Goal: Task Accomplishment & Management: Complete application form

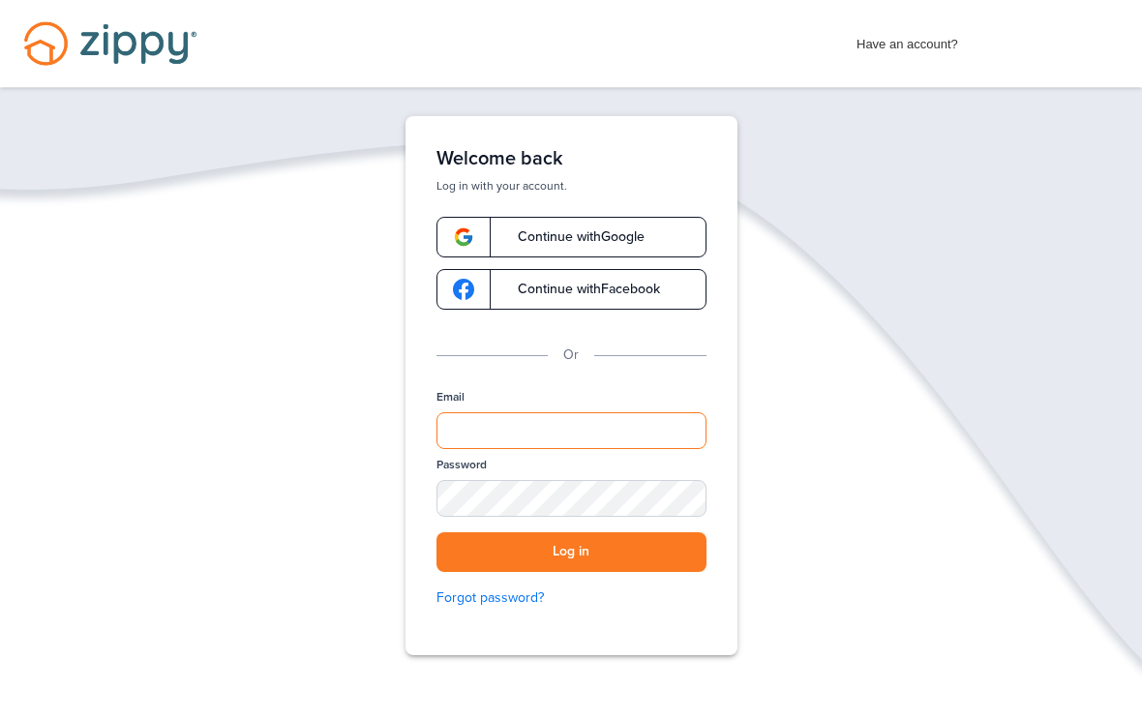
click at [551, 436] on input "Email" at bounding box center [571, 430] width 270 height 37
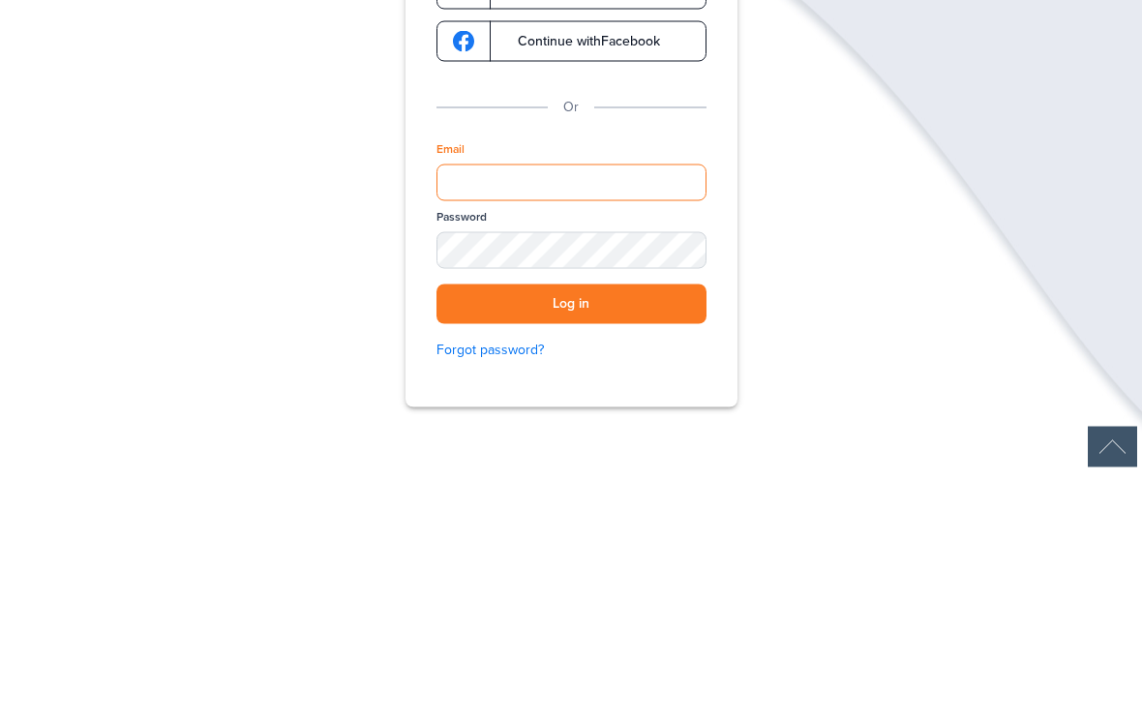
type input "**********"
click at [571, 532] on button "Log in" at bounding box center [571, 552] width 270 height 40
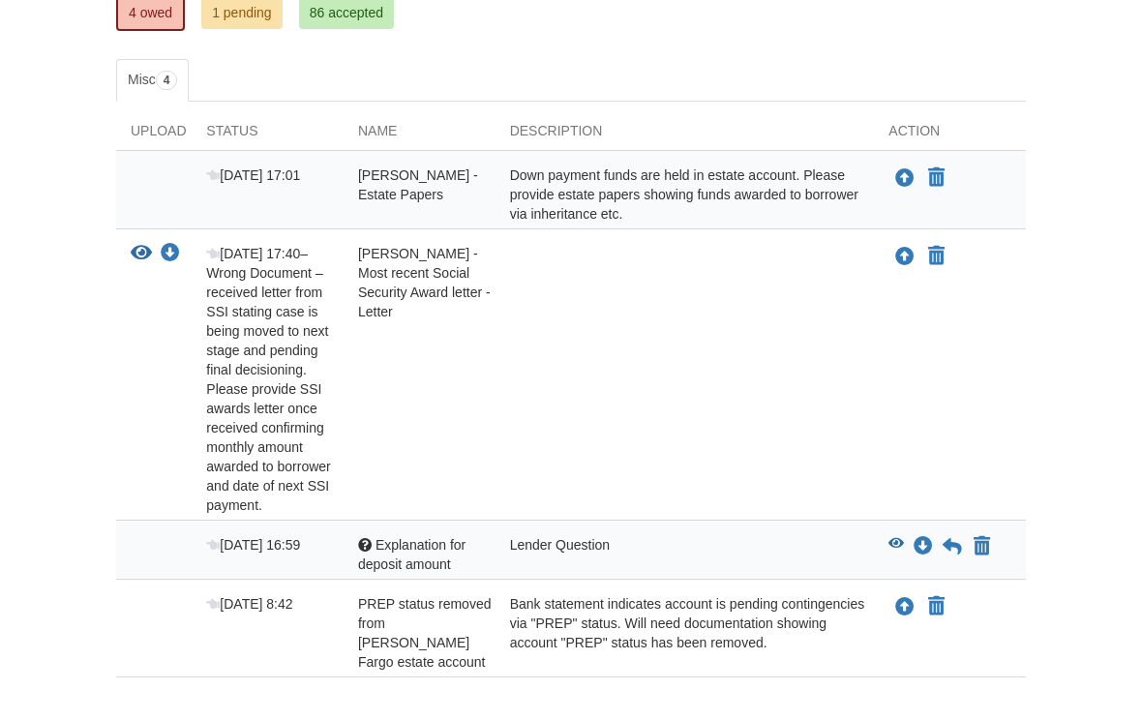
scroll to position [359, 0]
click at [909, 178] on icon "Upload David Stephens - Estate Papers" at bounding box center [904, 179] width 19 height 19
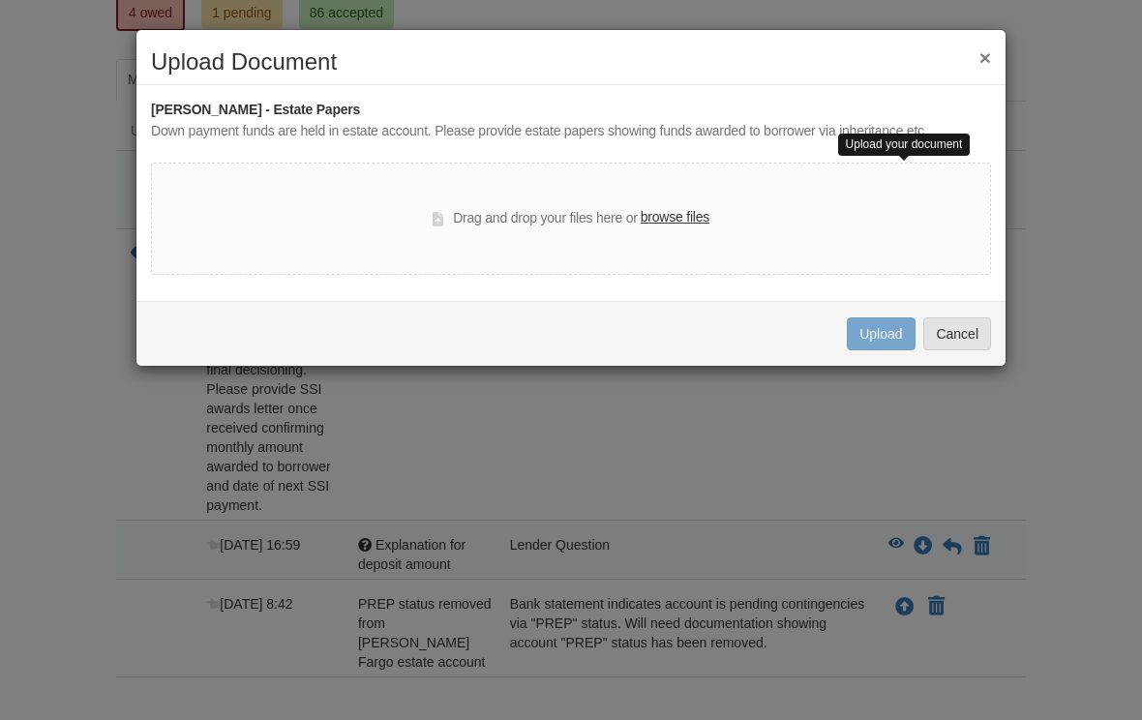
click at [674, 223] on label "browse files" at bounding box center [674, 217] width 69 height 21
click at [0, 0] on input "browse files" at bounding box center [0, 0] width 0 height 0
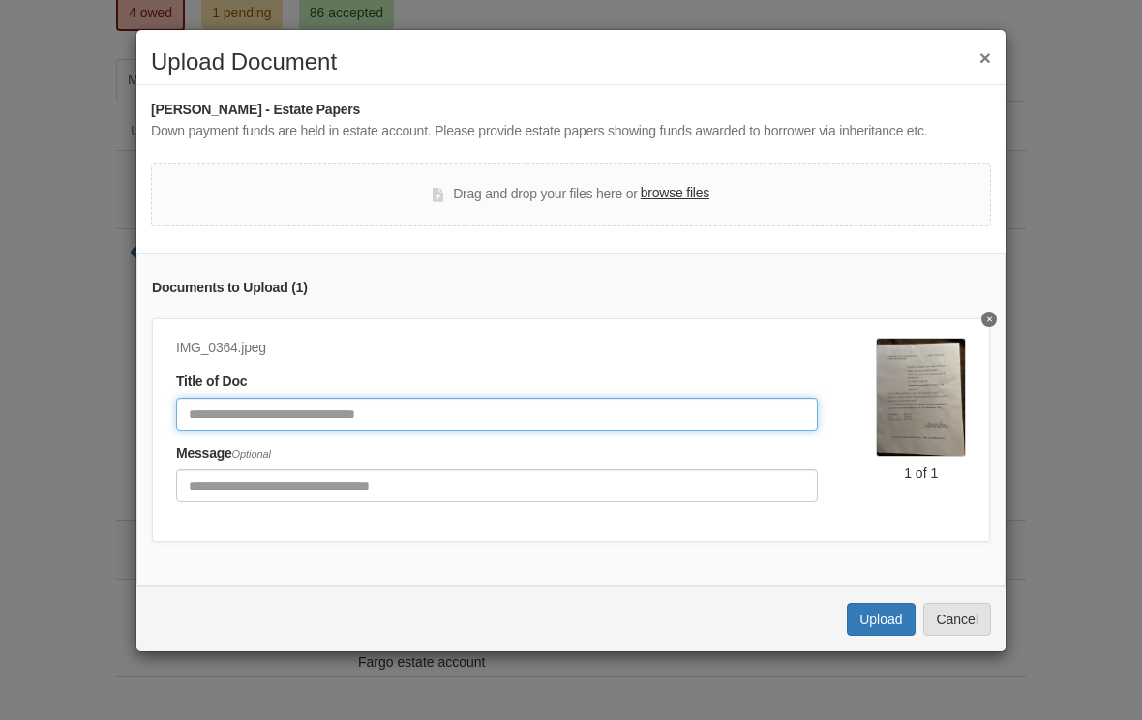
click at [678, 415] on input "Document Title" at bounding box center [496, 414] width 641 height 33
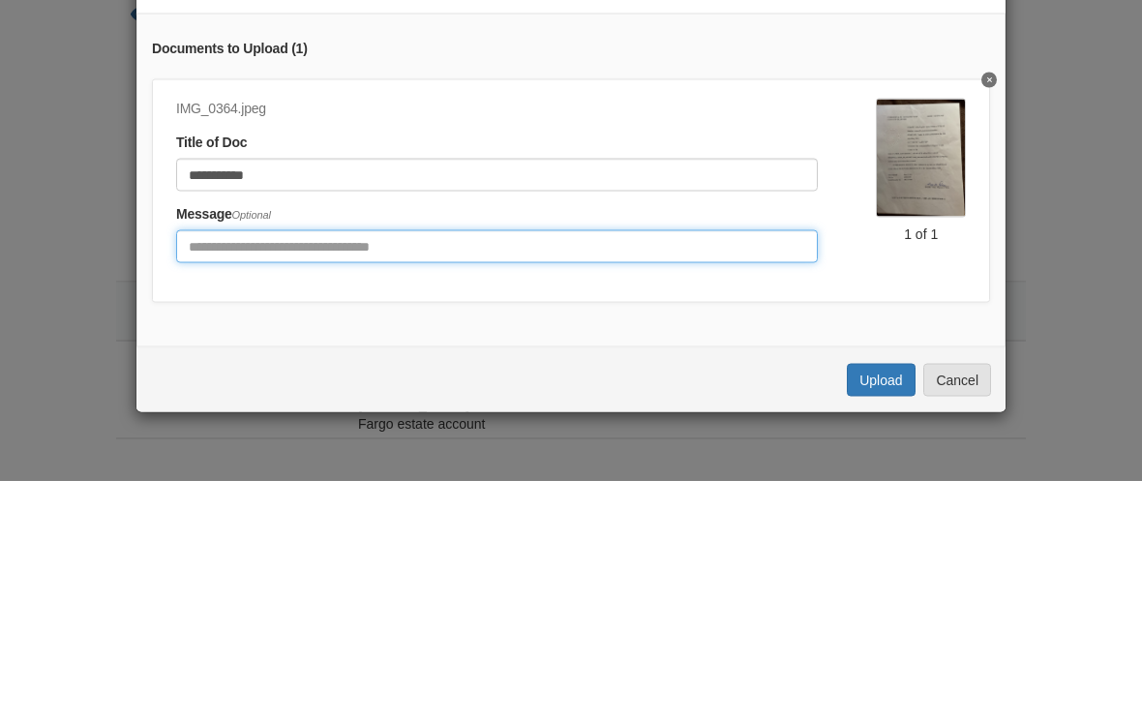
click at [391, 469] on input "Include any comments on this document" at bounding box center [496, 485] width 641 height 33
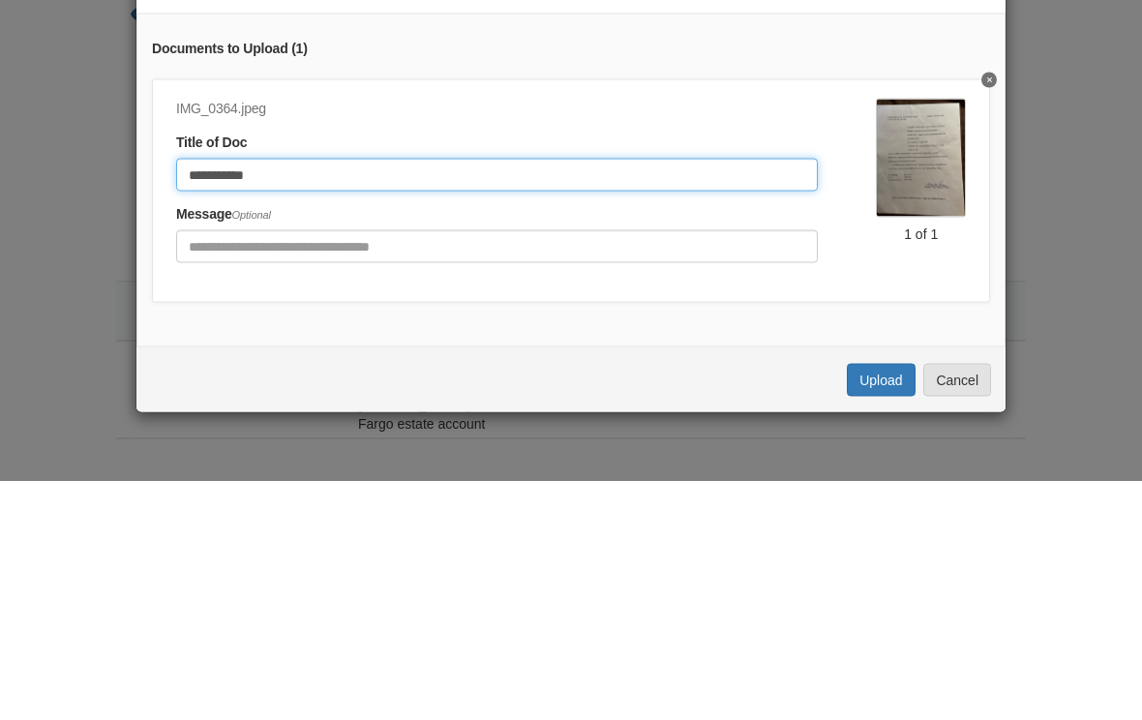
click at [327, 398] on input "**********" at bounding box center [496, 414] width 641 height 33
type input "**********"
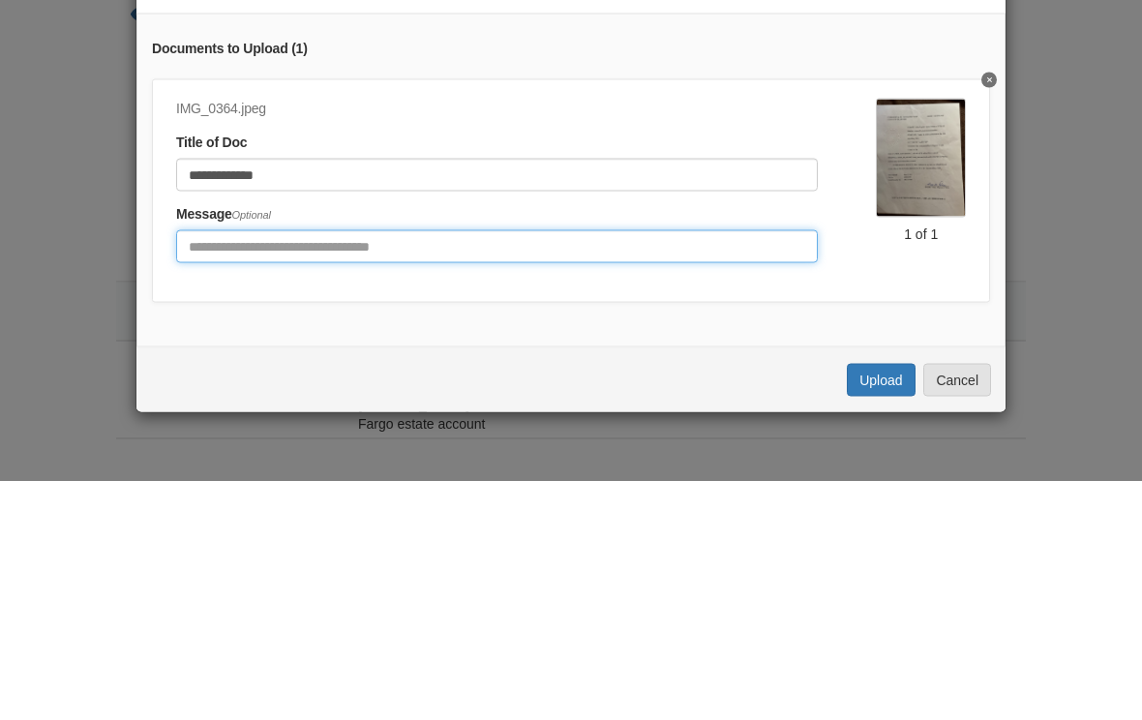
click at [195, 469] on input "Include any comments on this document" at bounding box center [496, 485] width 641 height 33
type input "**********"
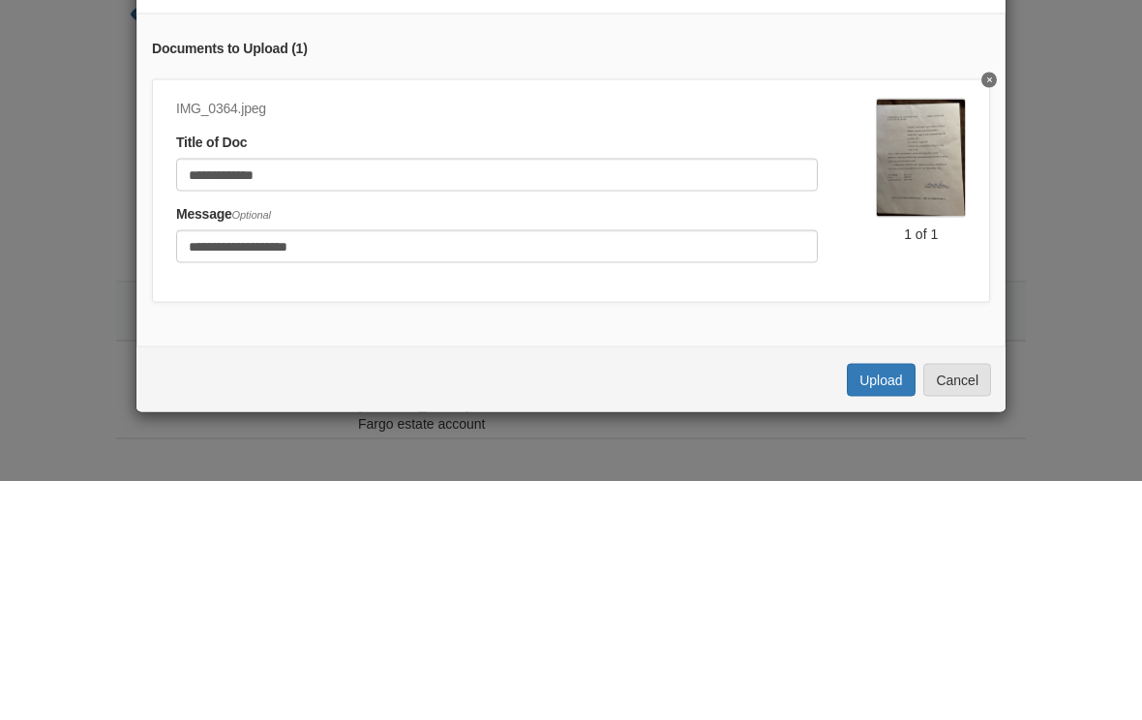
click at [1134, 322] on div "**********" at bounding box center [571, 360] width 1142 height 720
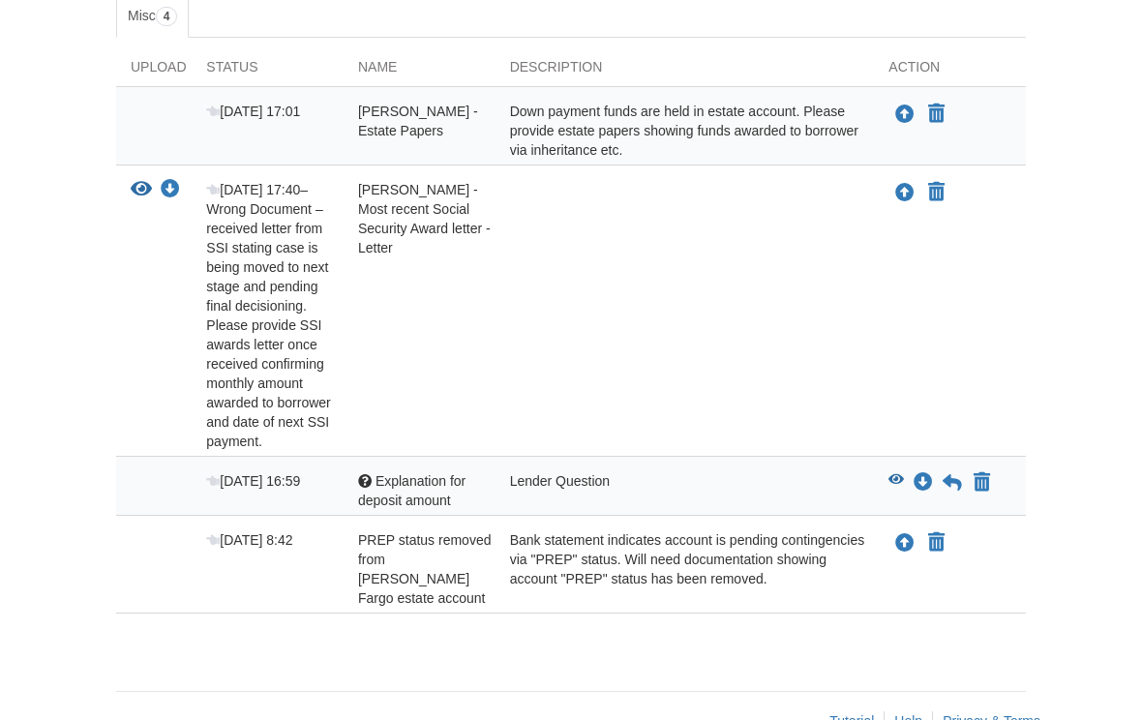
click at [909, 122] on icon "Upload David Stephens - Estate Papers" at bounding box center [904, 114] width 19 height 19
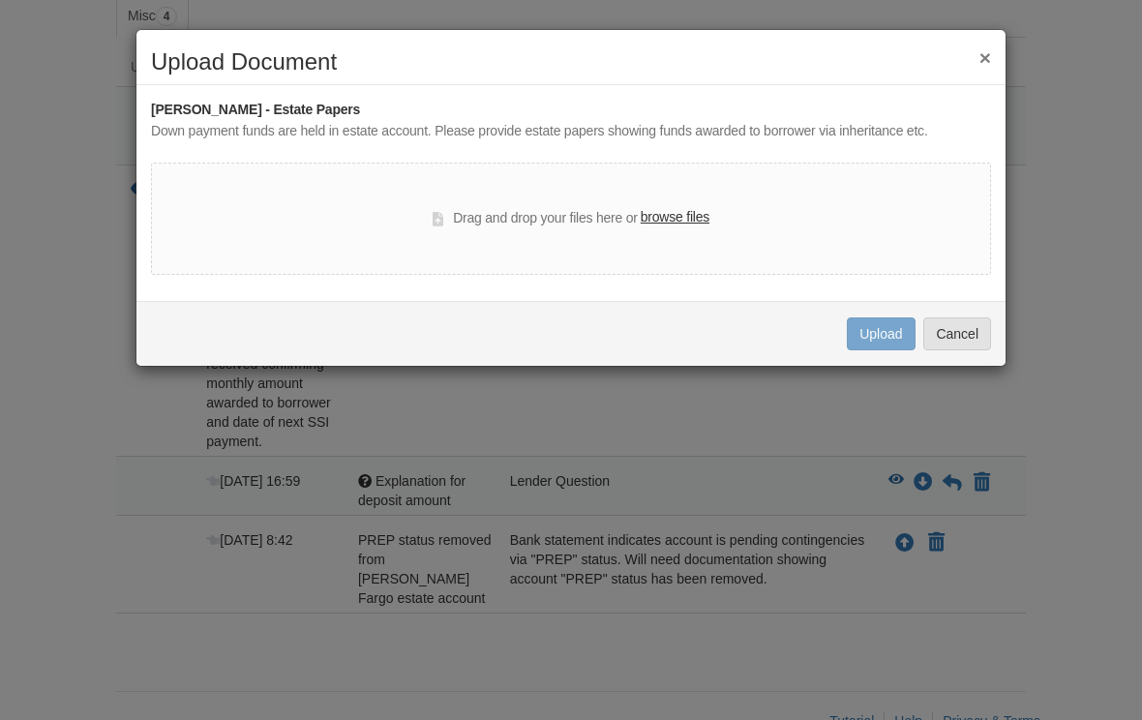
click at [653, 225] on label "browse files" at bounding box center [674, 217] width 69 height 21
click at [0, 0] on input "browse files" at bounding box center [0, 0] width 0 height 0
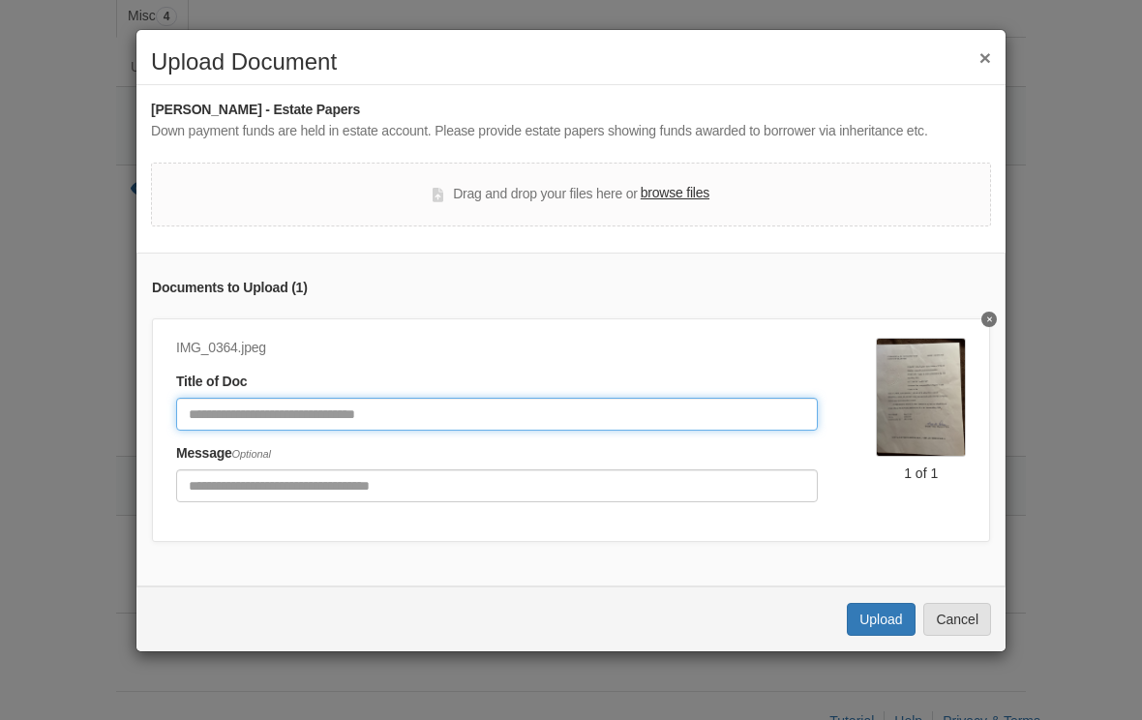
click at [194, 410] on input "Document Title" at bounding box center [496, 414] width 641 height 33
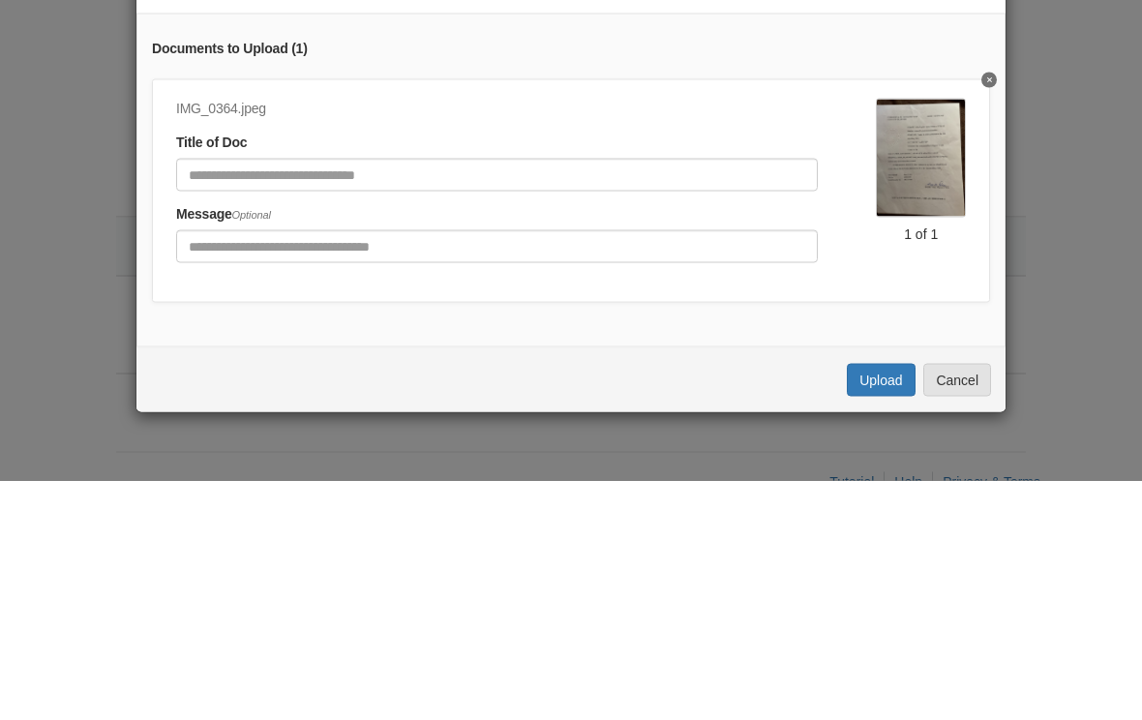
click at [11, 294] on div "× Upload Document David Stephens - Estate Papers Down payment funds are held in…" at bounding box center [571, 360] width 1142 height 720
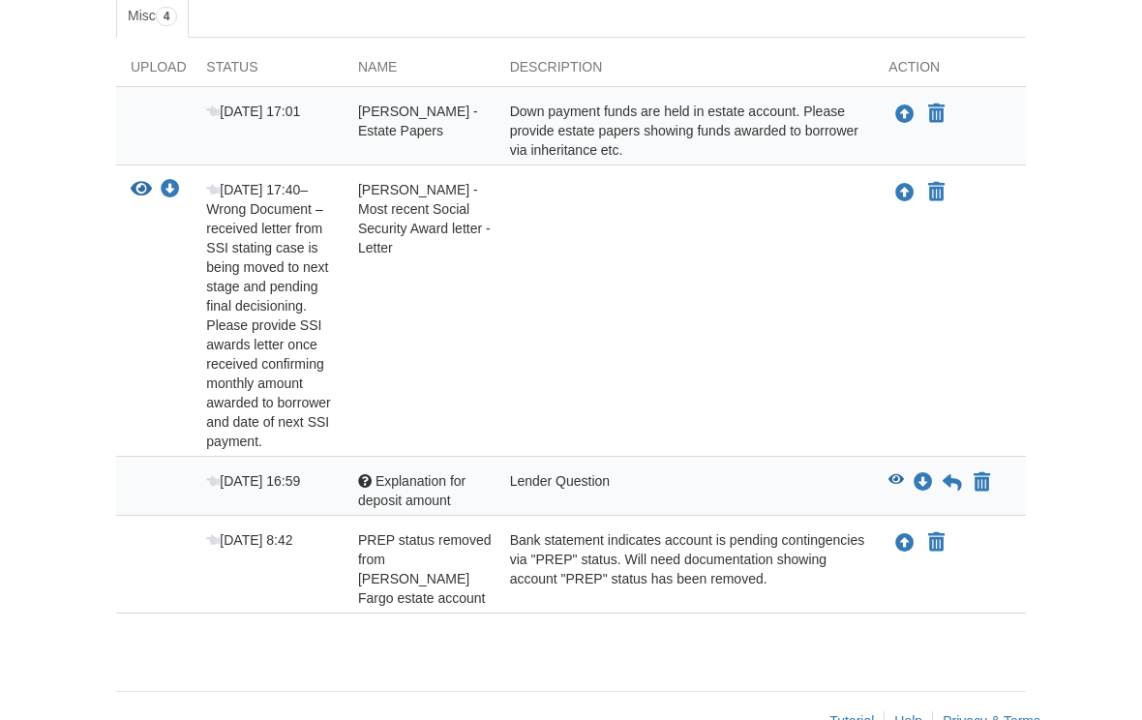
click at [901, 118] on icon "Upload David Stephens - Estate Papers" at bounding box center [904, 114] width 19 height 19
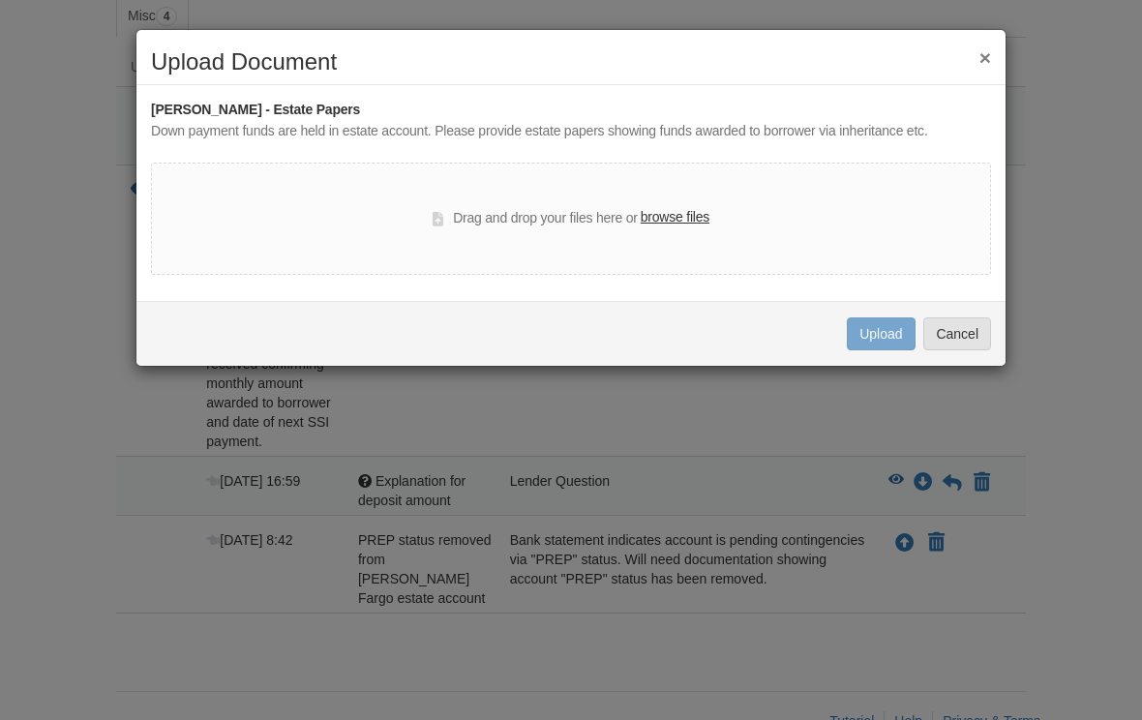
click at [658, 220] on label "browse files" at bounding box center [674, 217] width 69 height 21
click at [0, 0] on input "browse files" at bounding box center [0, 0] width 0 height 0
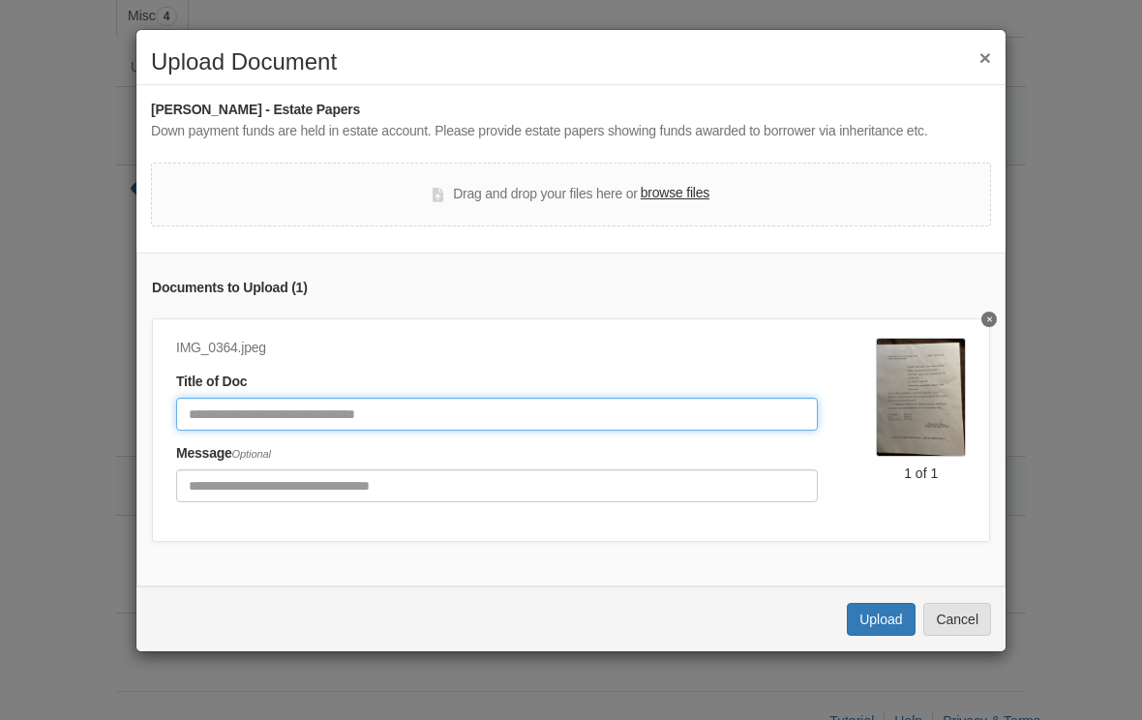
click at [228, 412] on input "Document Title" at bounding box center [496, 414] width 641 height 33
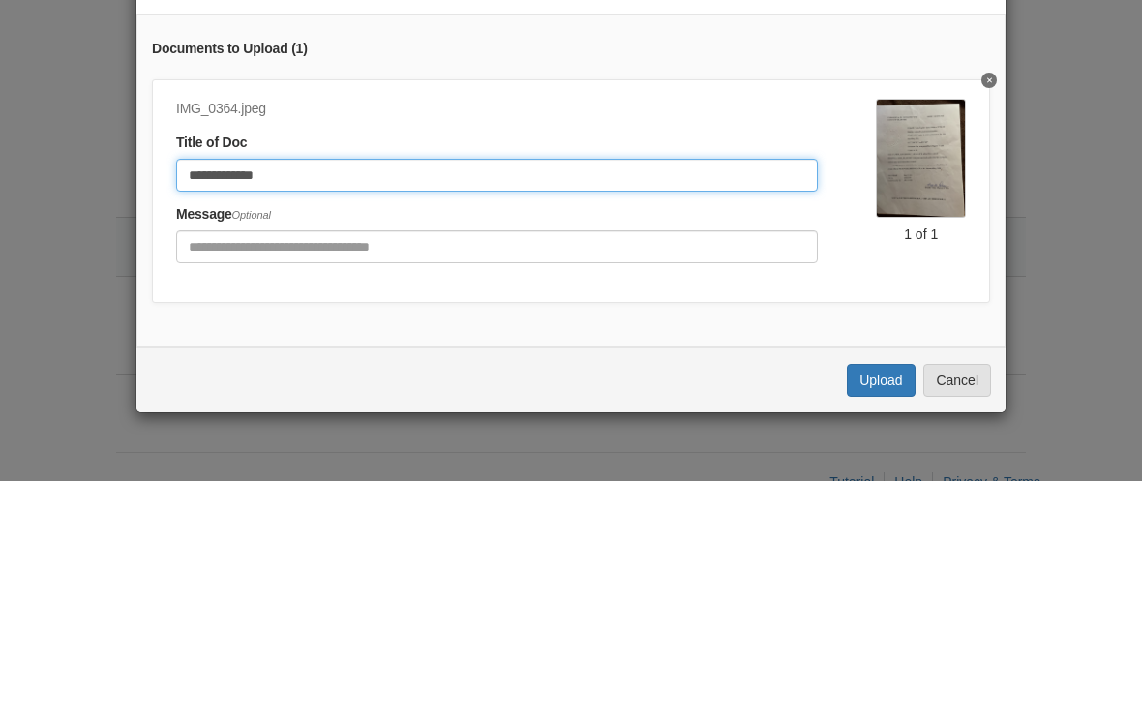
type input "**********"
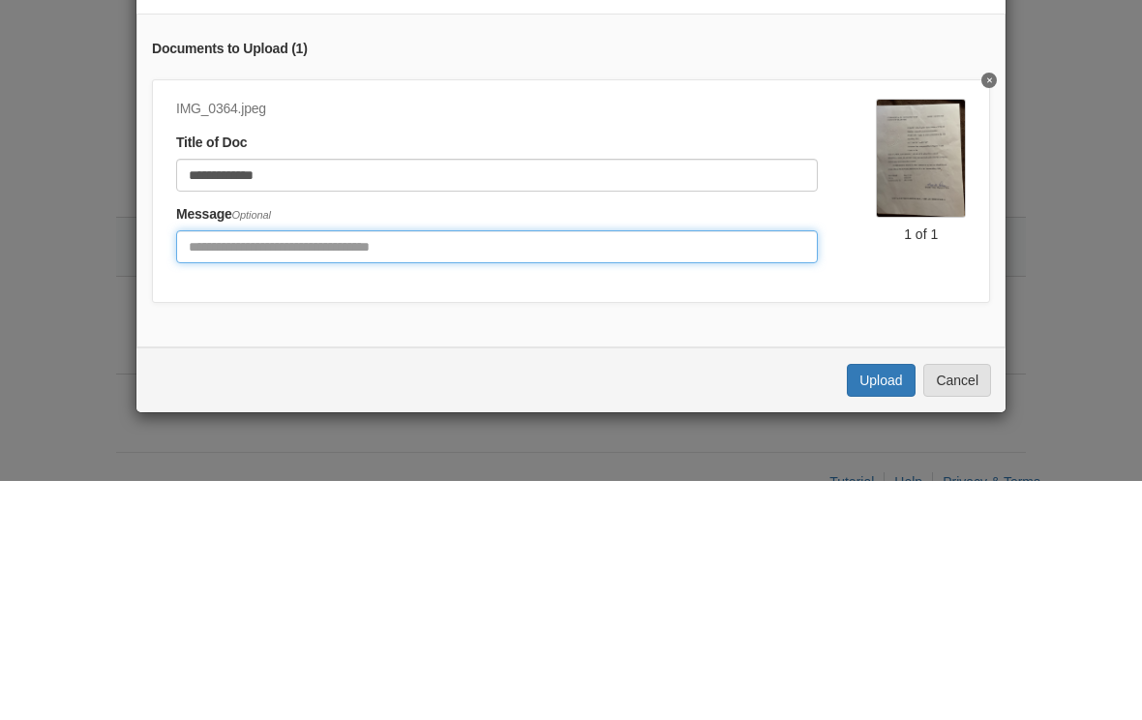
click at [282, 469] on input "Include any comments on this document" at bounding box center [496, 485] width 641 height 33
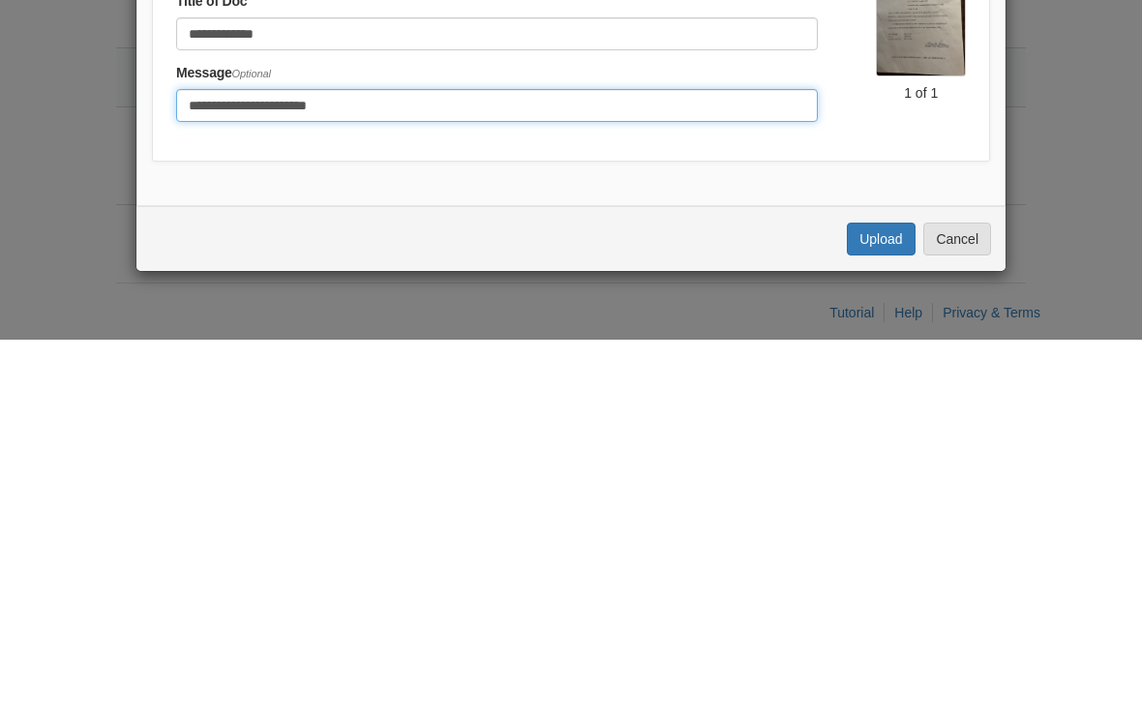
type input "**********"
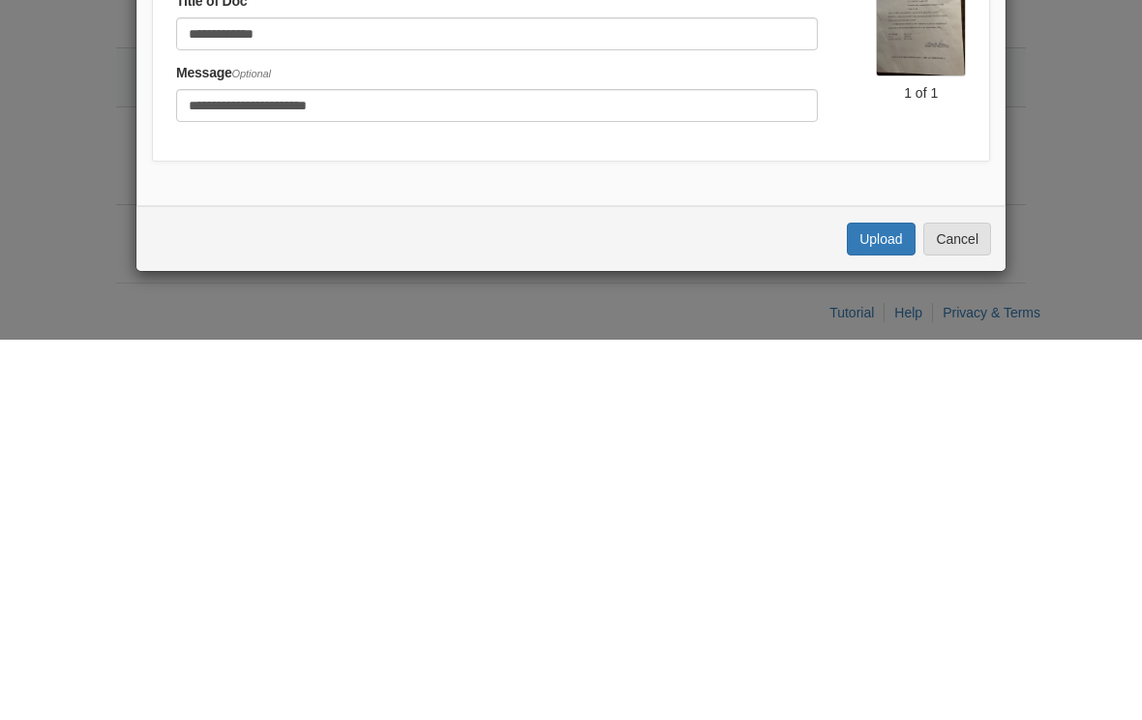
click at [886, 603] on button "Upload" at bounding box center [880, 619] width 68 height 33
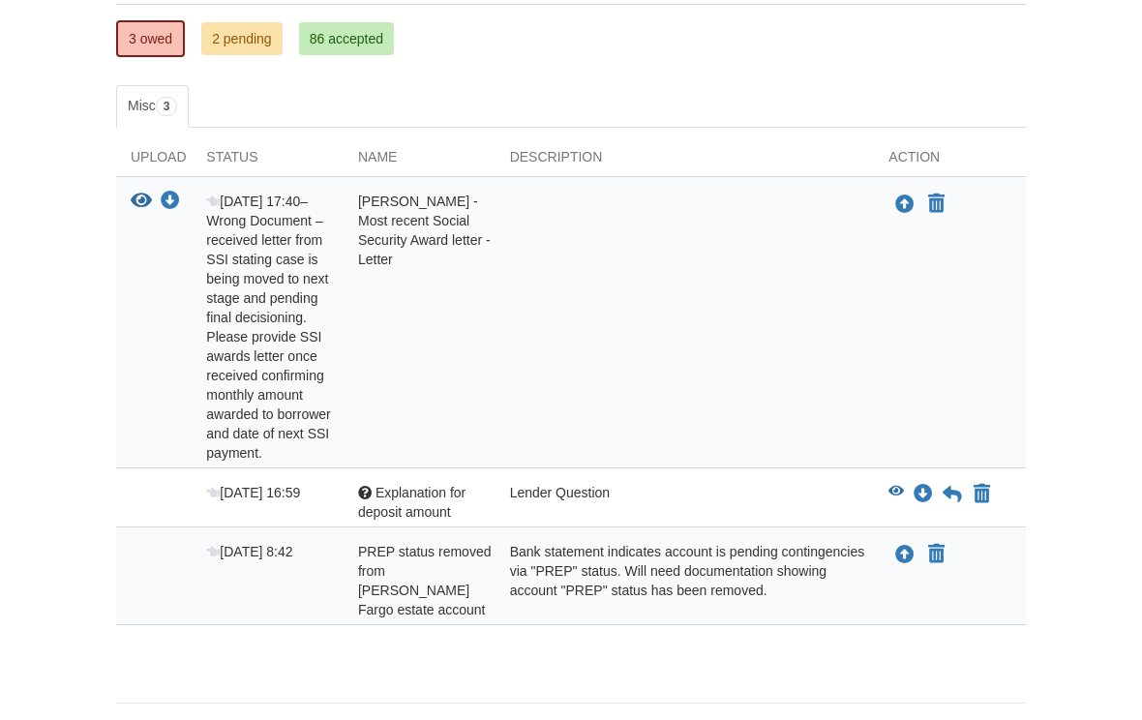
scroll to position [345, 0]
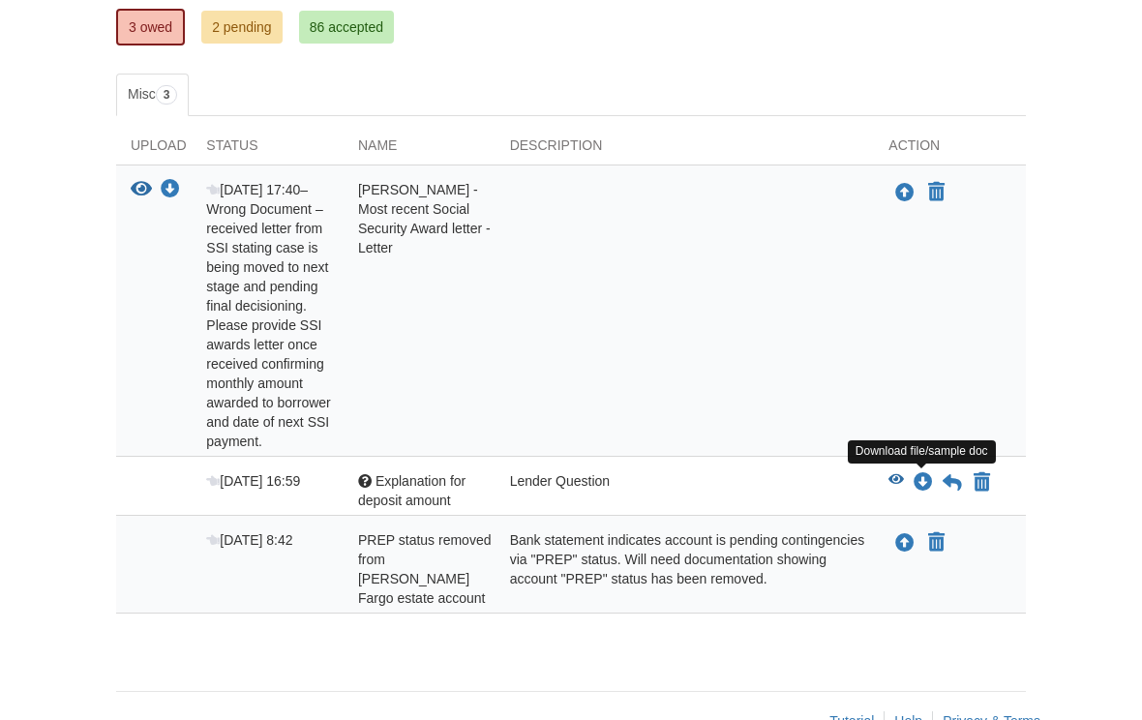
click at [927, 485] on icon "Download Explanation for deposit amount" at bounding box center [922, 482] width 19 height 19
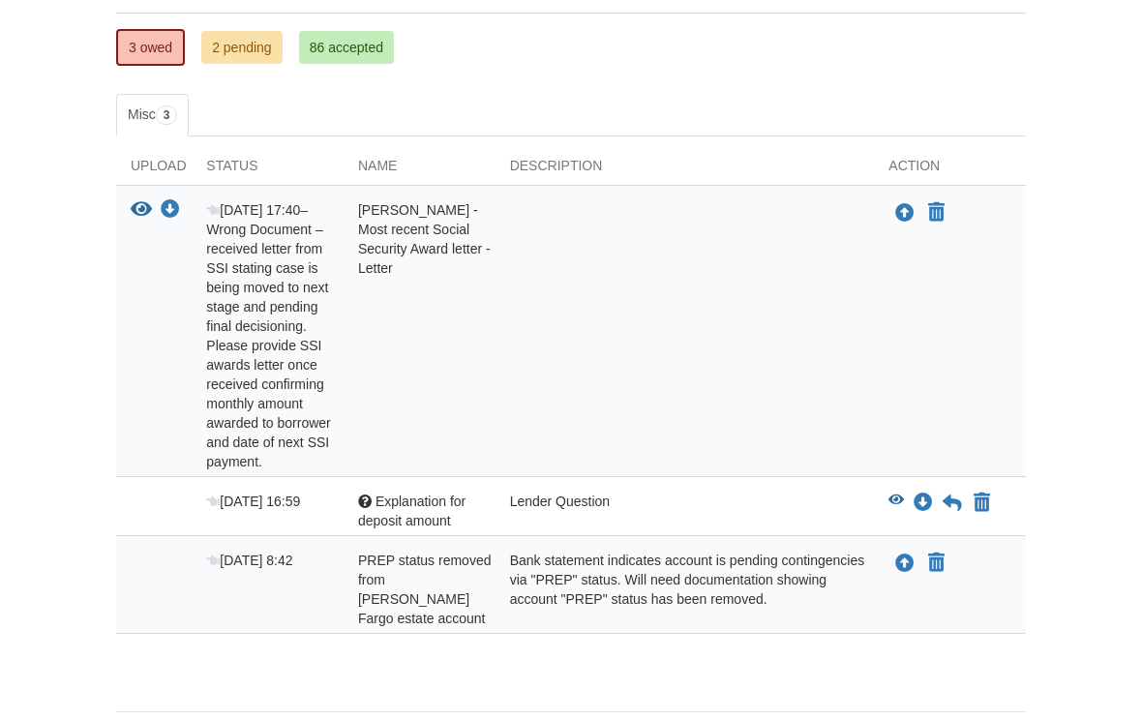
scroll to position [325, 0]
click at [891, 508] on button "View blank/sample document View blank/sample document" at bounding box center [895, 502] width 15 height 19
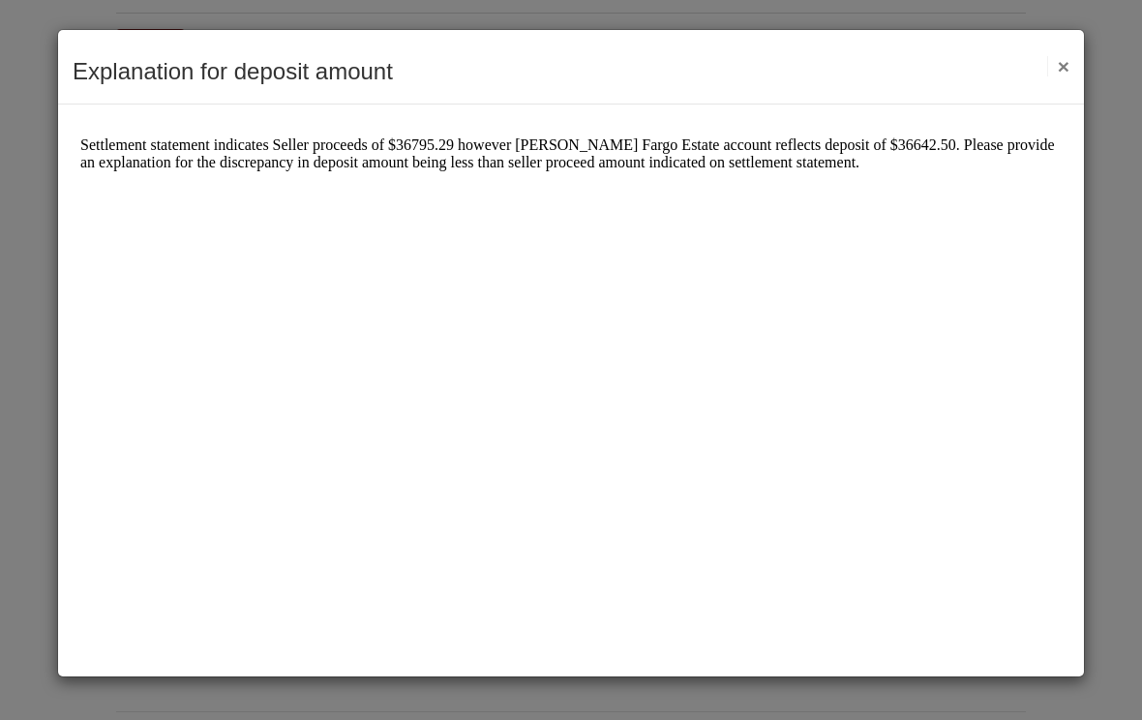
scroll to position [0, 0]
click at [910, 516] on body "Settlement statement indicates Seller proceeds of $36795.29 however [PERSON_NAM…" at bounding box center [570, 388] width 981 height 506
click at [887, 531] on body "Settlement statement indicates Seller proceeds of $36795.29 however [PERSON_NAM…" at bounding box center [570, 388] width 981 height 506
click at [1066, 69] on button "×" at bounding box center [1058, 66] width 22 height 20
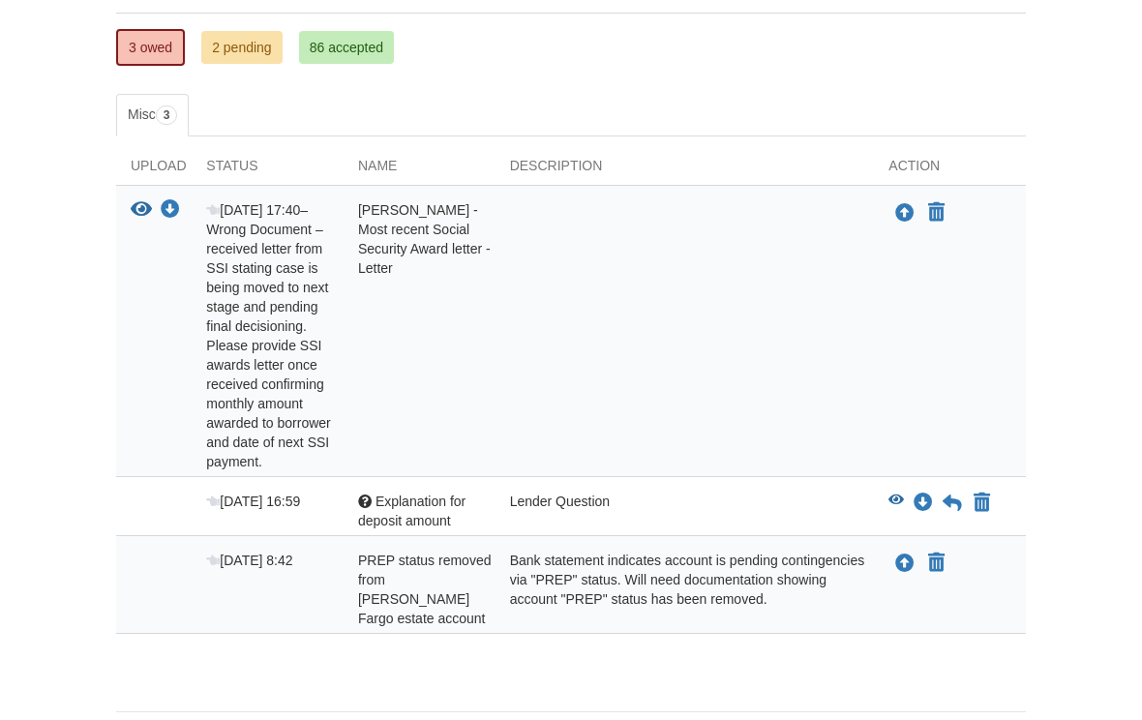
click at [1135, 554] on body "[EMAIL_ADDRESS][DOMAIN_NAME] Logout" at bounding box center [571, 232] width 1142 height 1114
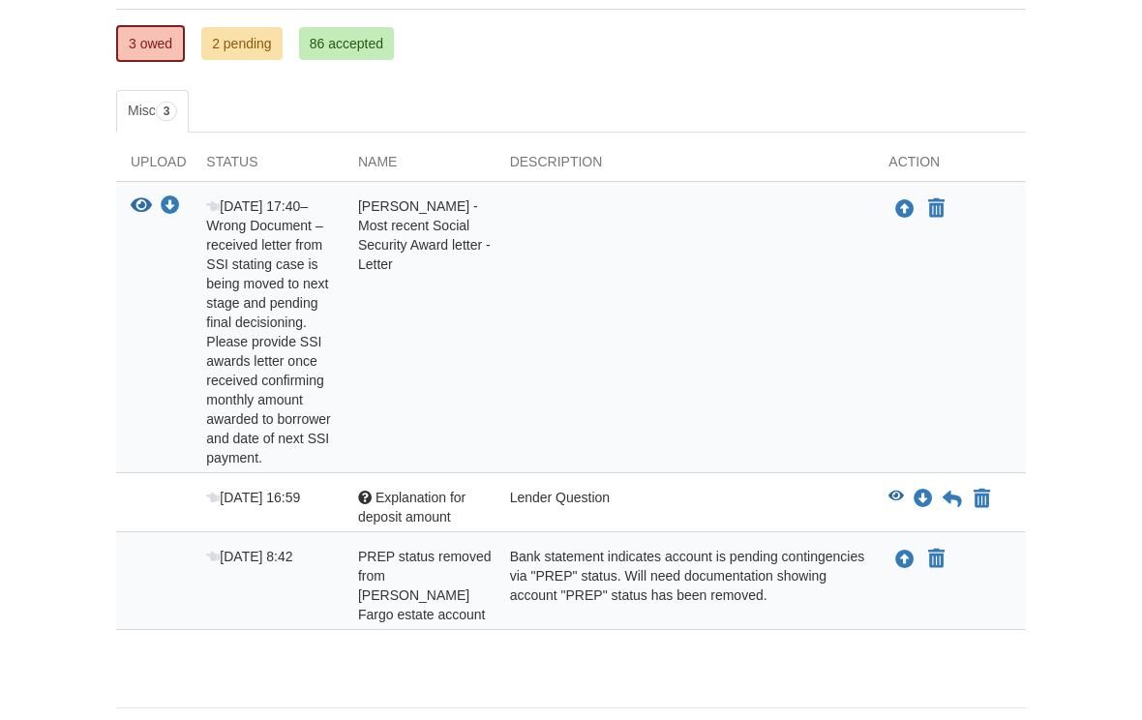
scroll to position [333, 0]
